Goal: Task Accomplishment & Management: Use online tool/utility

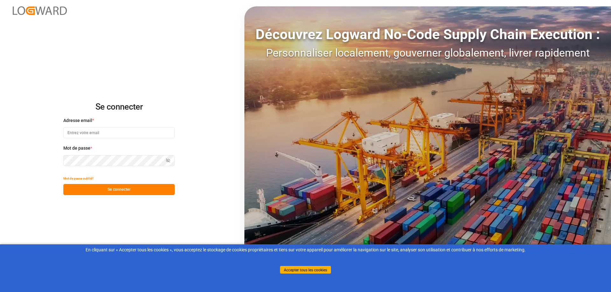
type input "[EMAIL_ADDRESS][PERSON_NAME][DOMAIN_NAME]"
click at [123, 191] on font "Se connecter" at bounding box center [119, 189] width 23 height 4
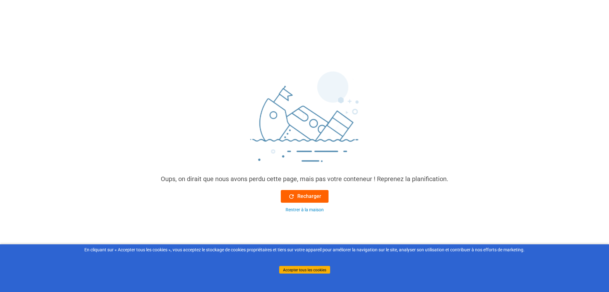
click at [297, 195] on font "Recharger" at bounding box center [309, 196] width 24 height 6
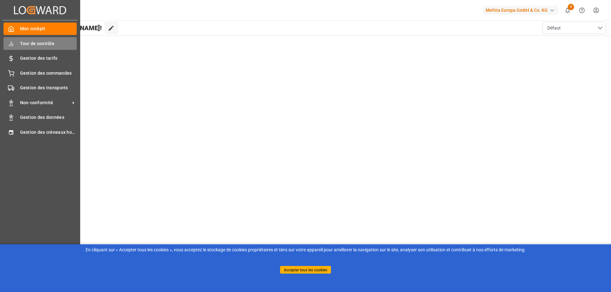
click at [9, 45] on icon at bounding box center [11, 44] width 6 height 6
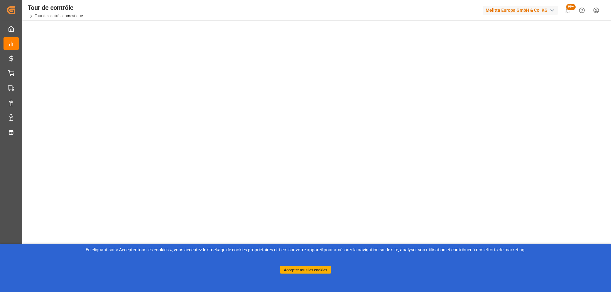
scroll to position [64, 0]
